Goal: Task Accomplishment & Management: Use online tool/utility

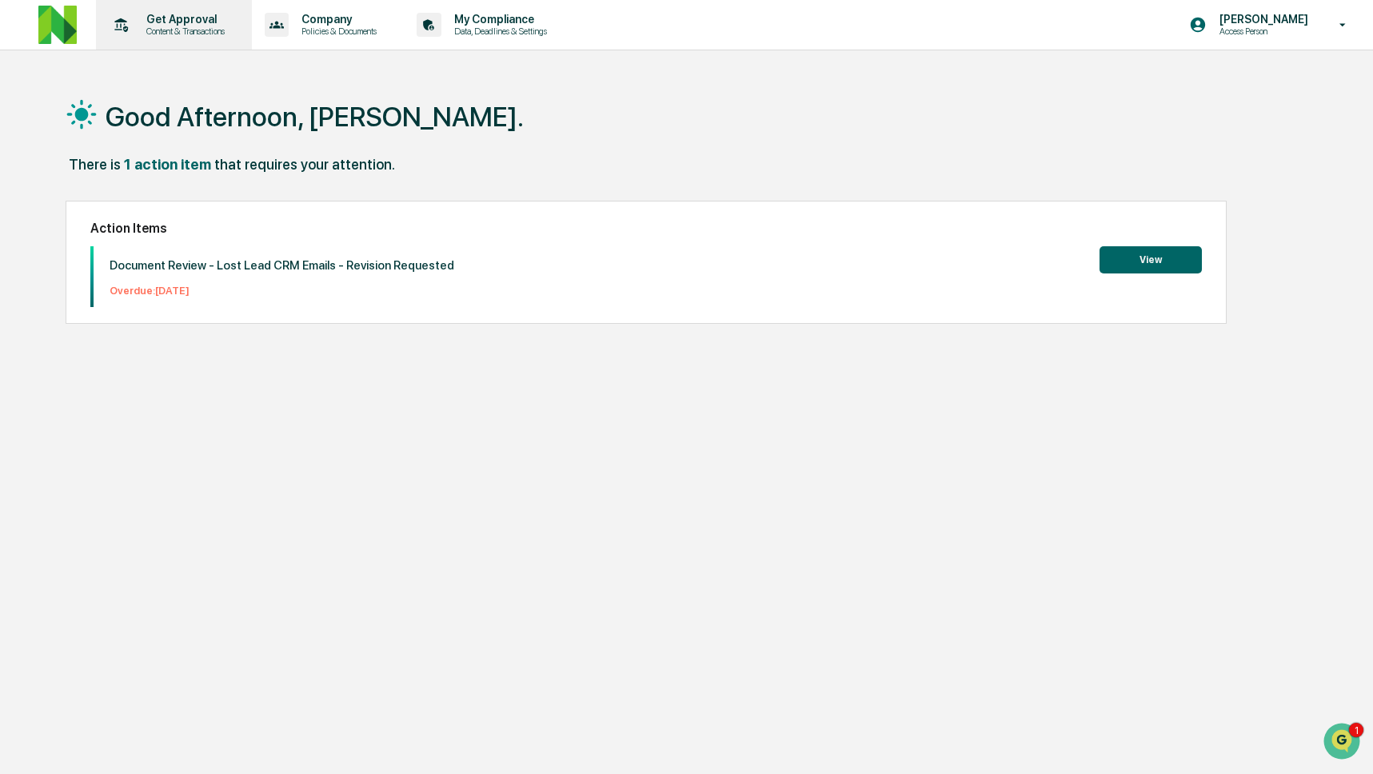
click at [204, 34] on p "Content & Transactions" at bounding box center [183, 31] width 99 height 11
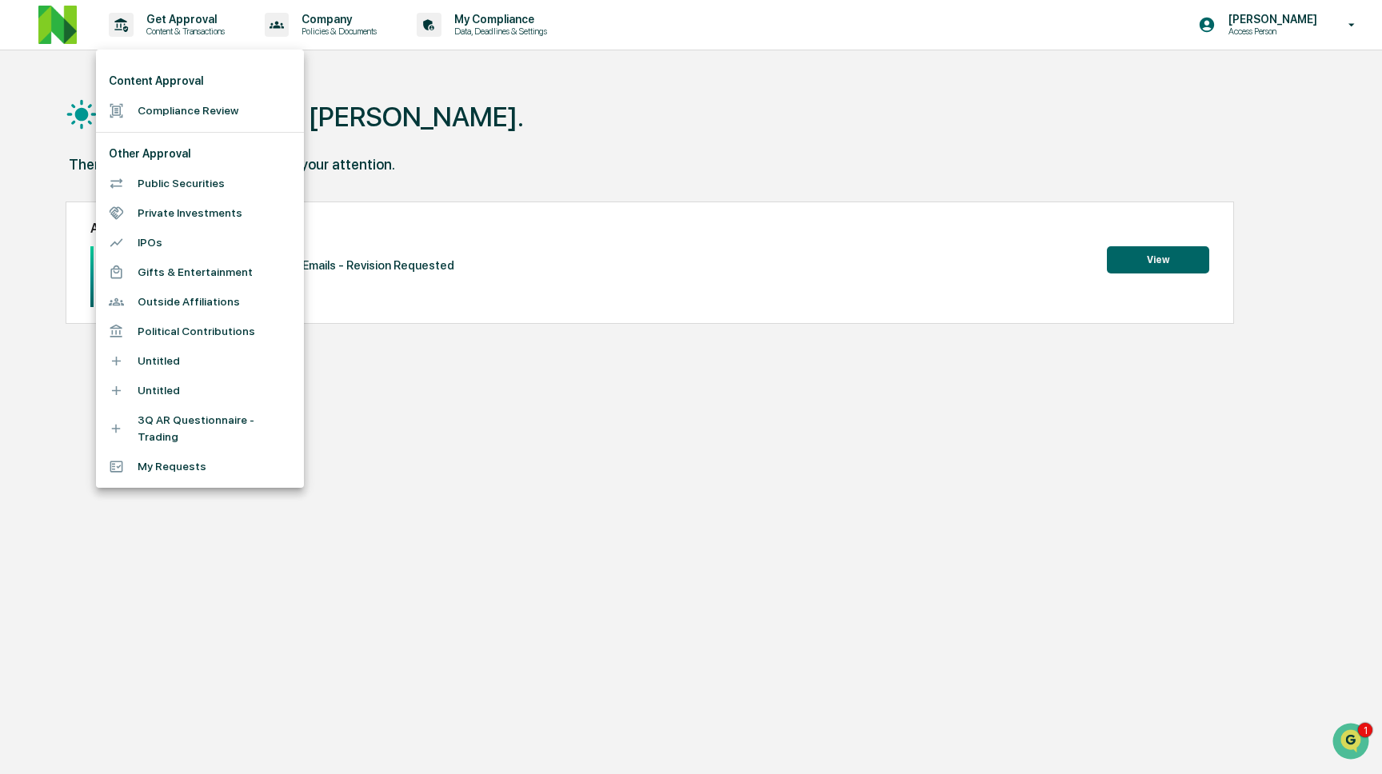
click at [177, 118] on li "Compliance Review" at bounding box center [200, 111] width 208 height 30
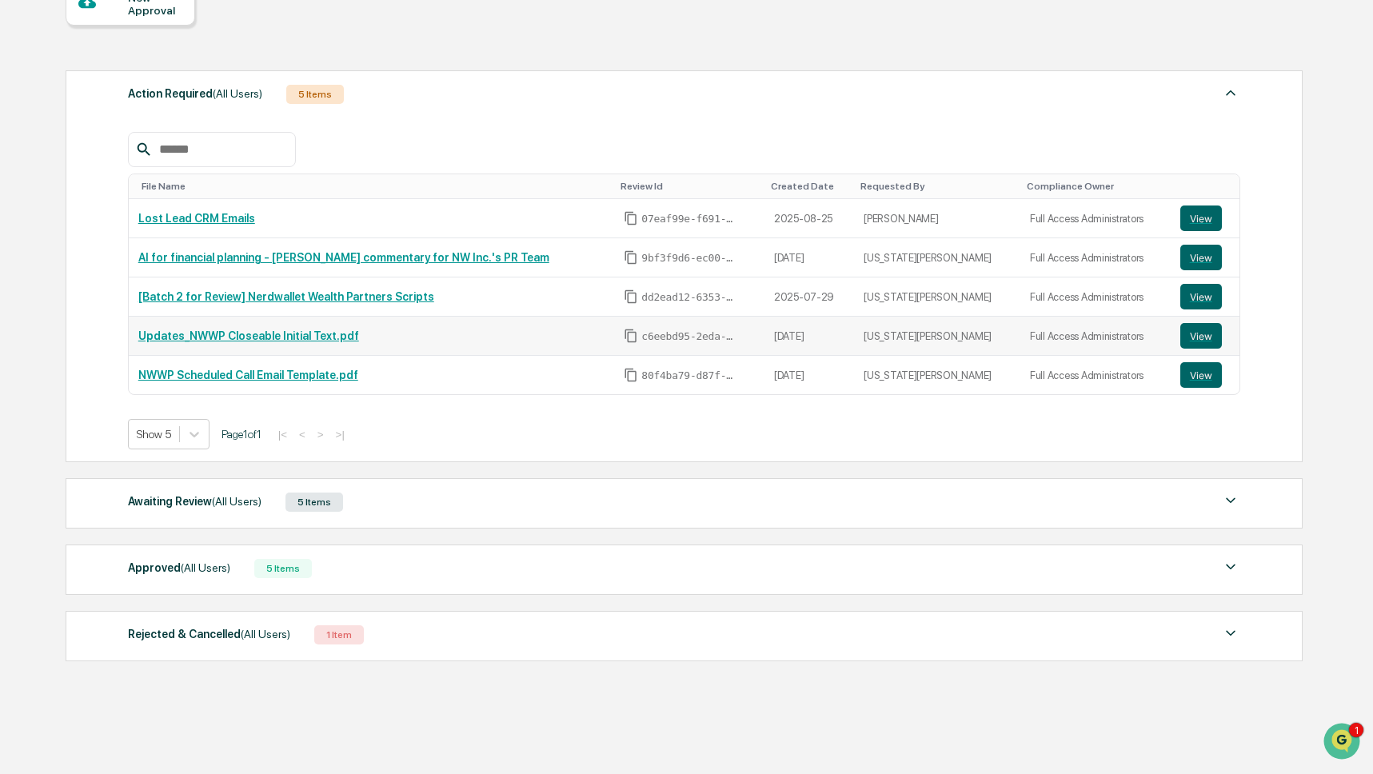
scroll to position [198, 0]
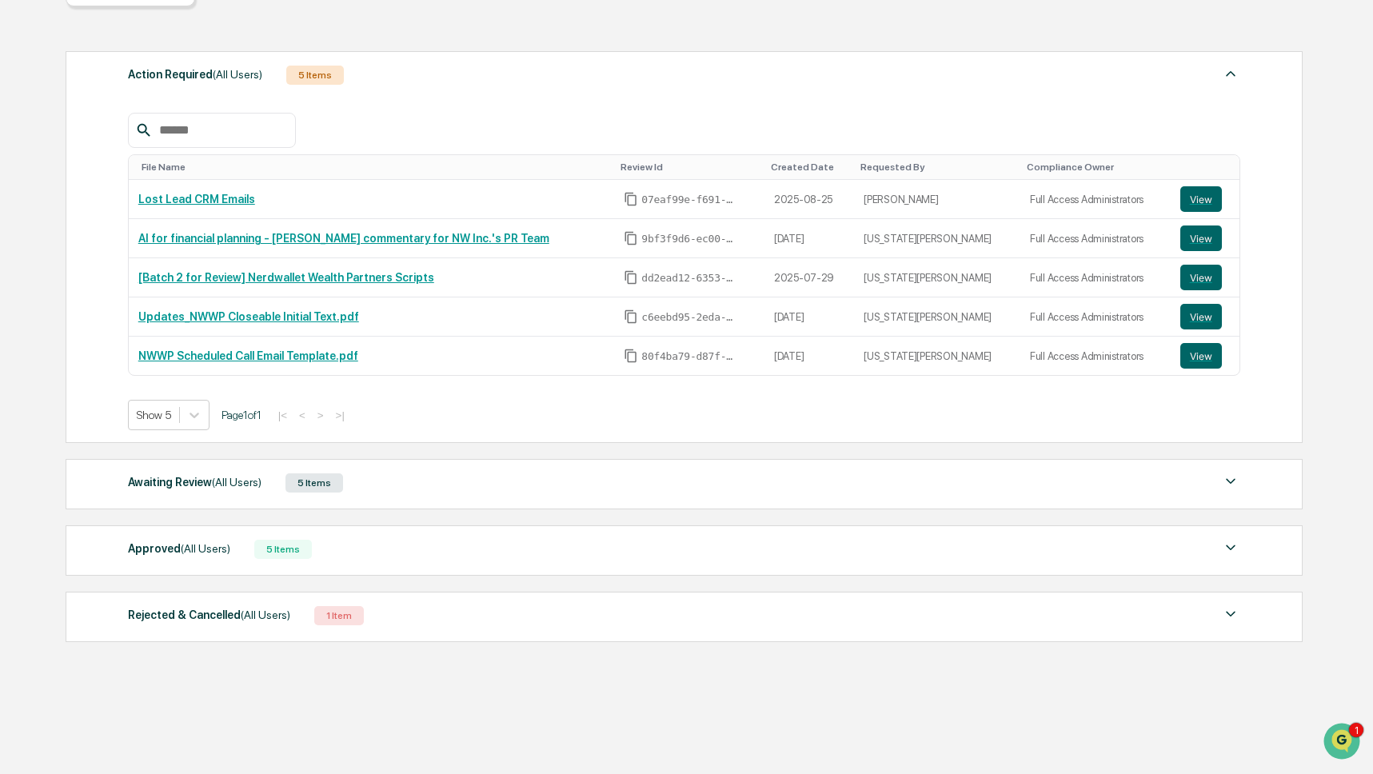
click at [357, 477] on div "Awaiting Review (All Users) 5 Items" at bounding box center [684, 483] width 1112 height 22
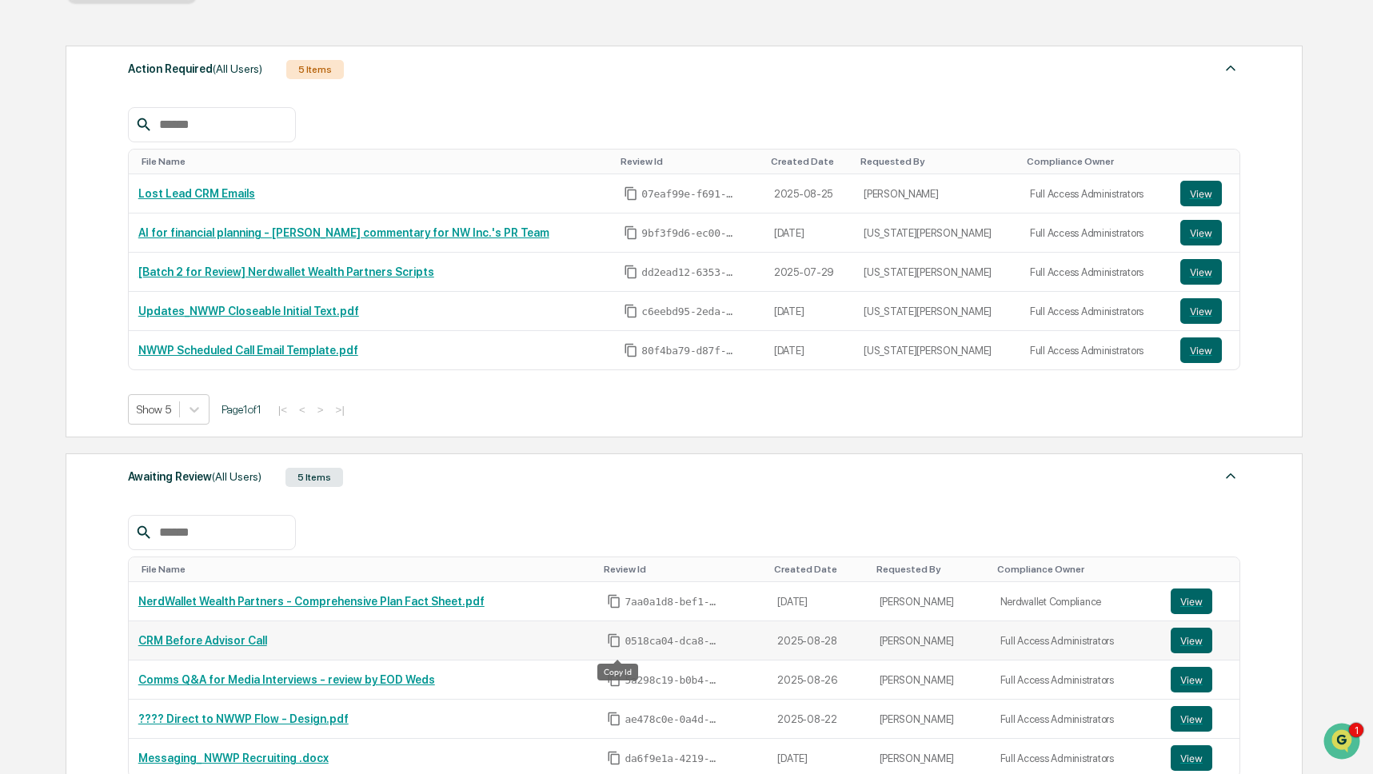
scroll to position [540, 0]
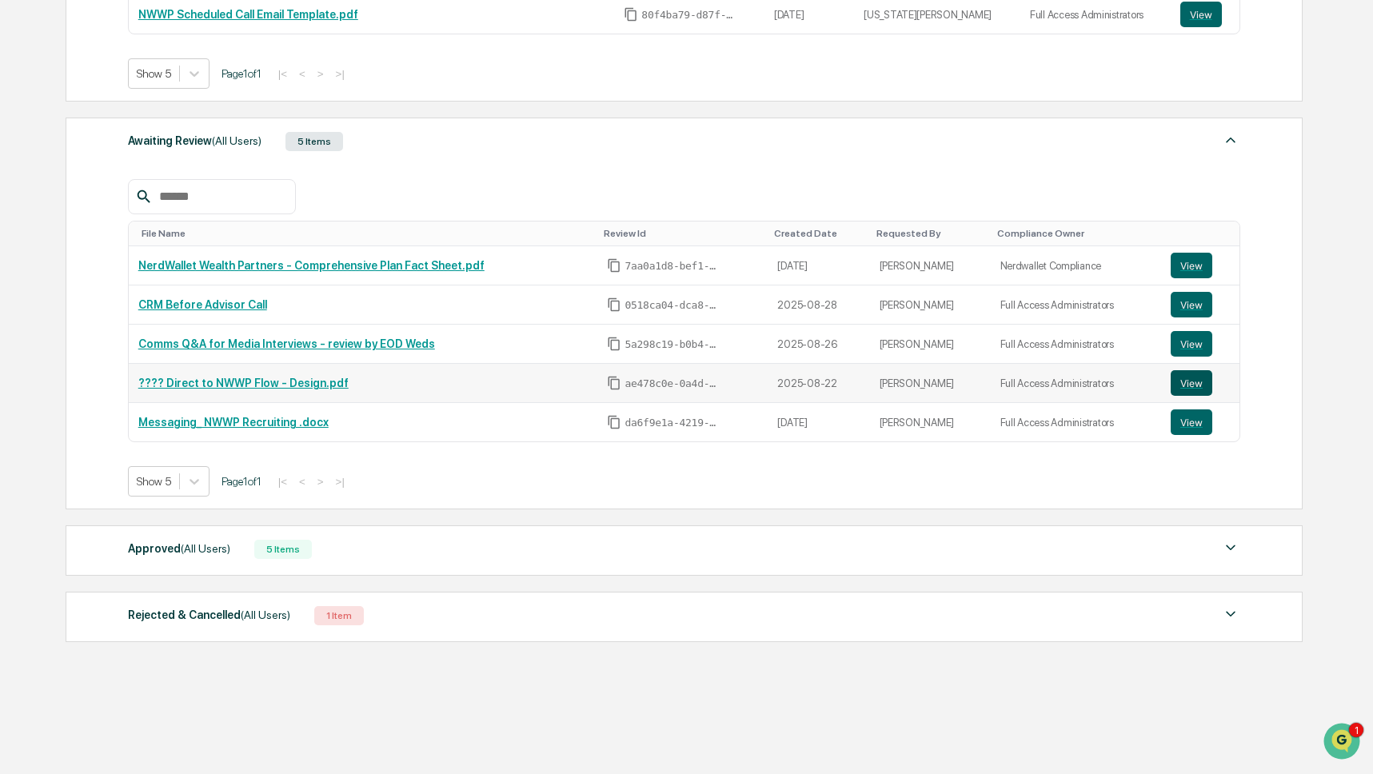
click at [1182, 386] on button "View" at bounding box center [1191, 383] width 42 height 26
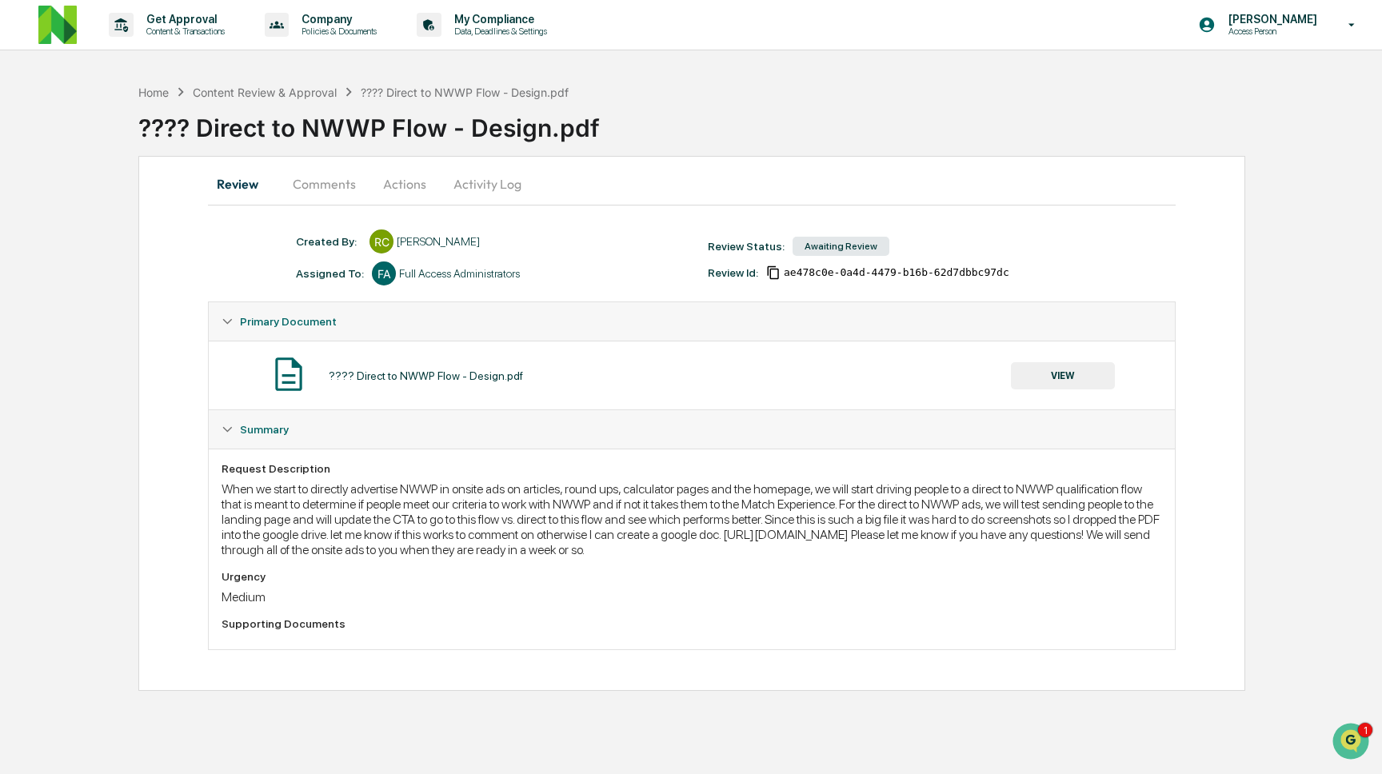
click at [345, 176] on button "Comments" at bounding box center [324, 184] width 89 height 38
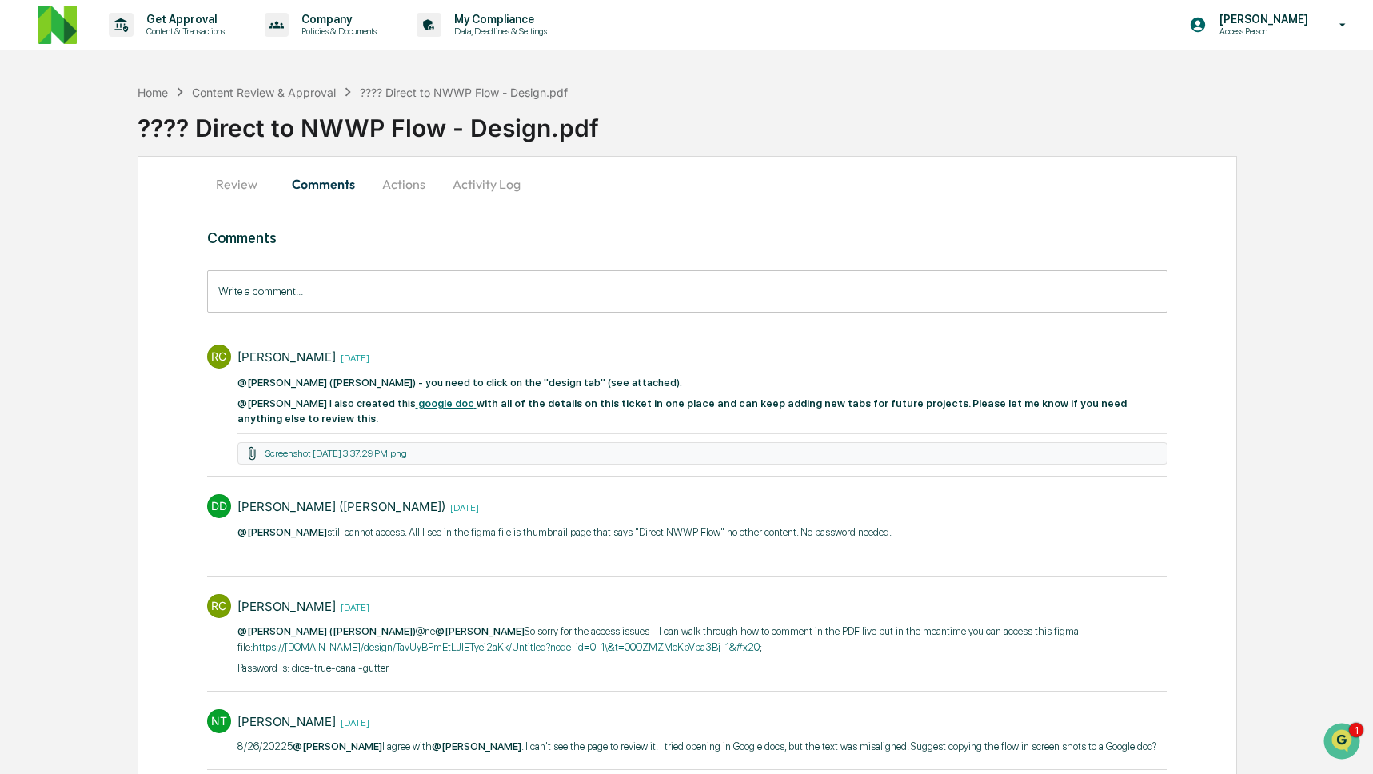
click at [428, 403] on strong "google doc" at bounding box center [446, 403] width 56 height 12
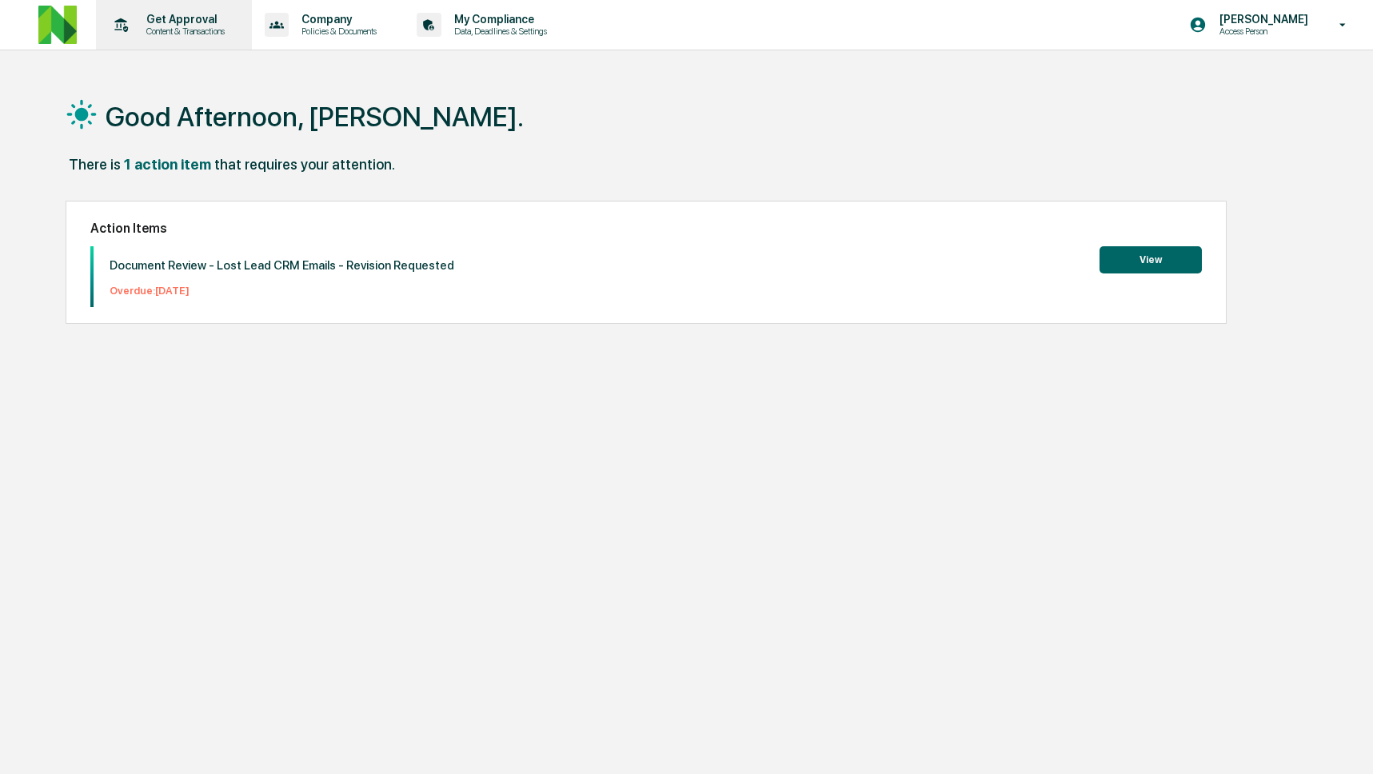
click at [153, 16] on p "Get Approval" at bounding box center [183, 19] width 99 height 13
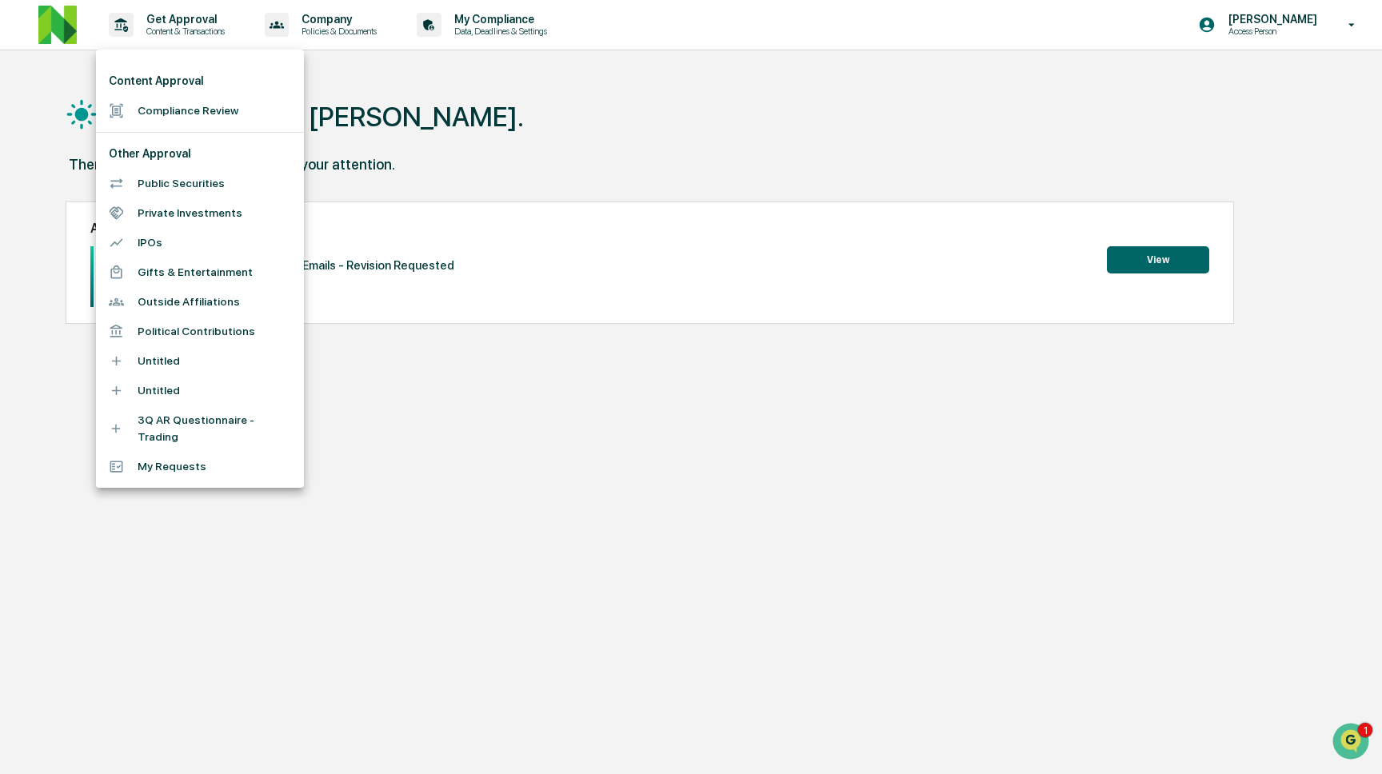
click at [166, 138] on ul "Content Approval Compliance Review Other Approval Public Securities Private Inv…" at bounding box center [200, 269] width 208 height 438
click at [154, 110] on li "Compliance Review" at bounding box center [200, 111] width 208 height 30
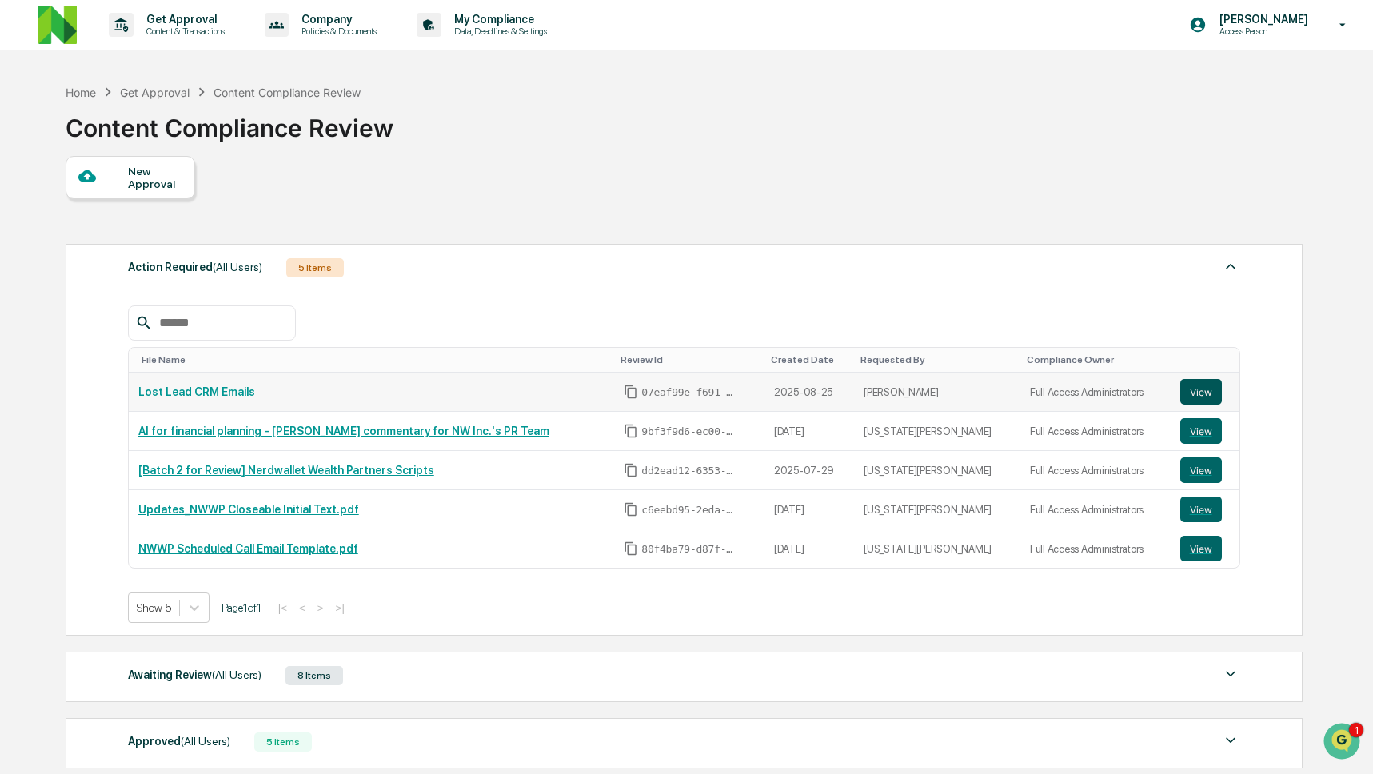
click at [1188, 400] on button "View" at bounding box center [1201, 392] width 42 height 26
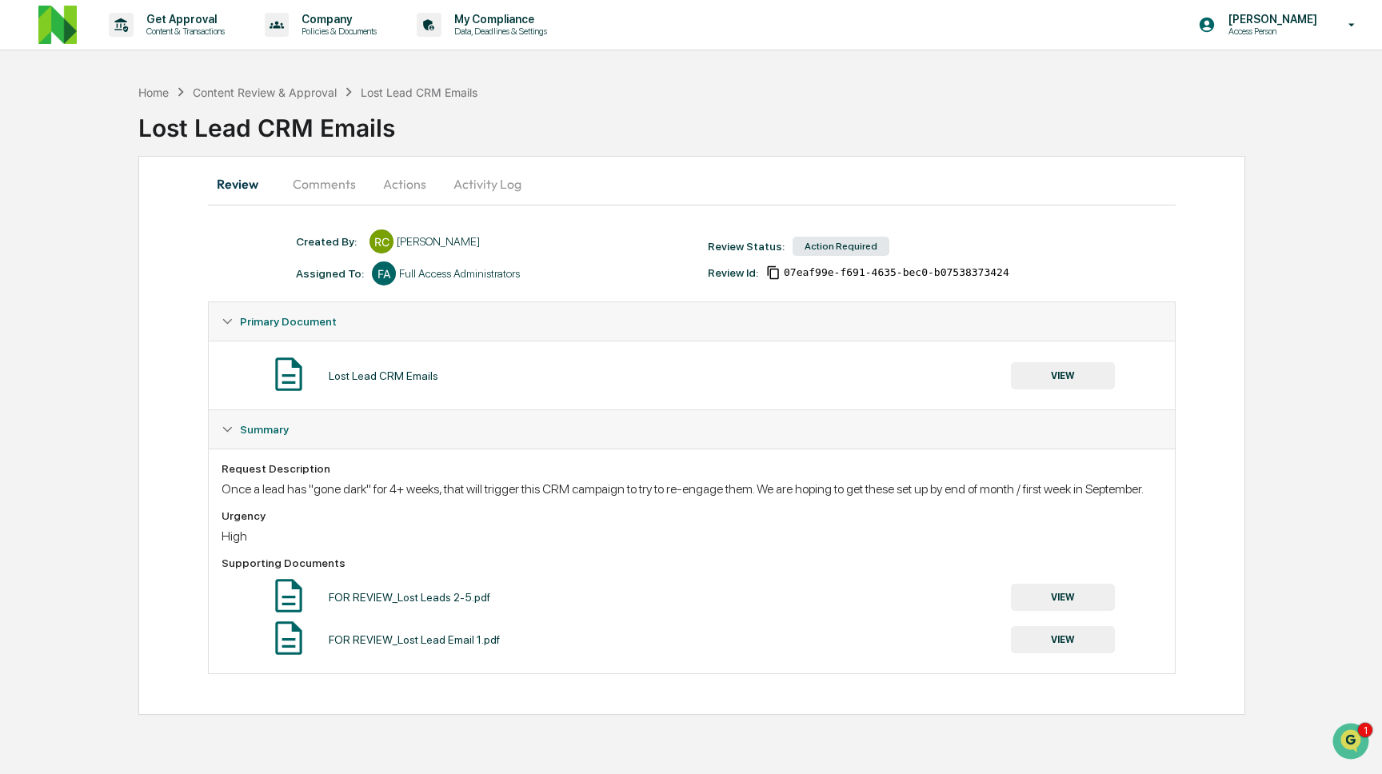
click at [327, 188] on button "Comments" at bounding box center [324, 184] width 89 height 38
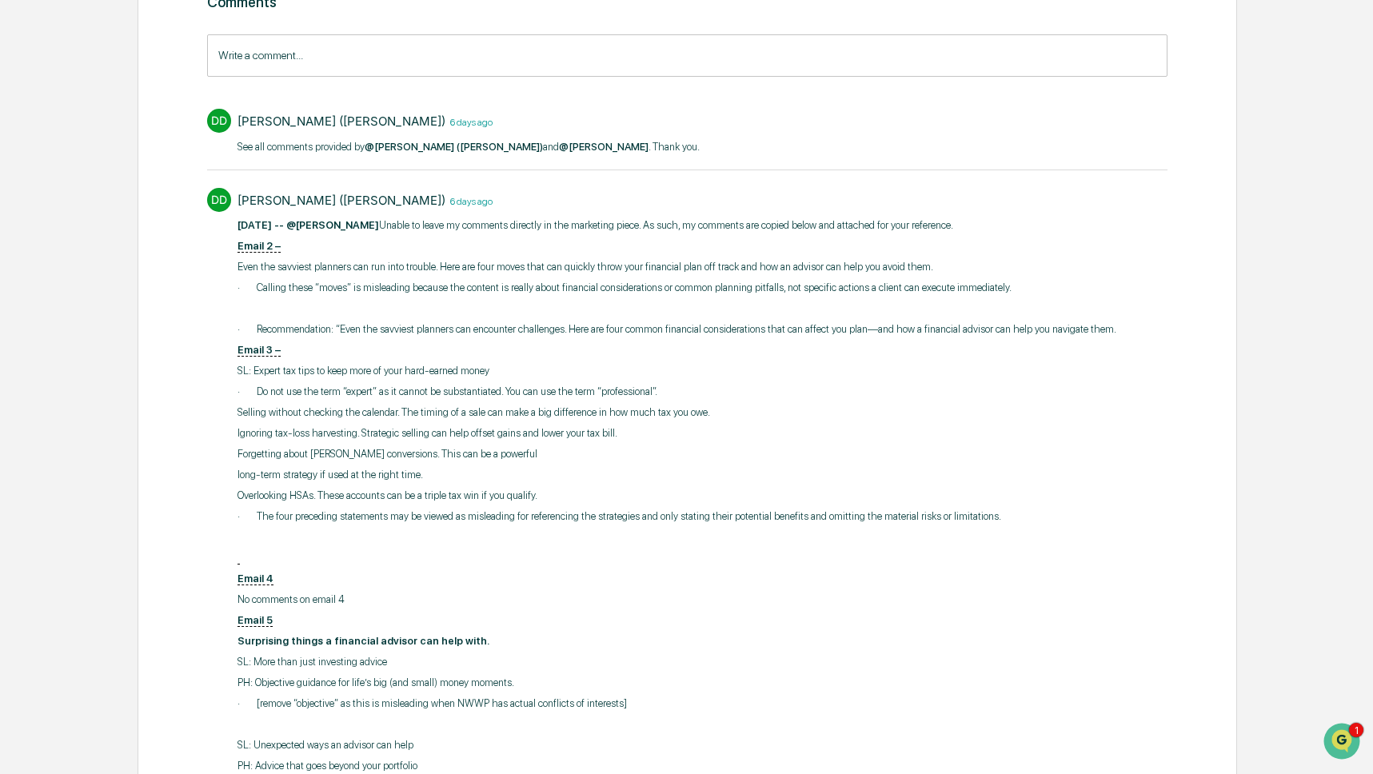
scroll to position [227, 0]
